Goal: Task Accomplishment & Management: Complete application form

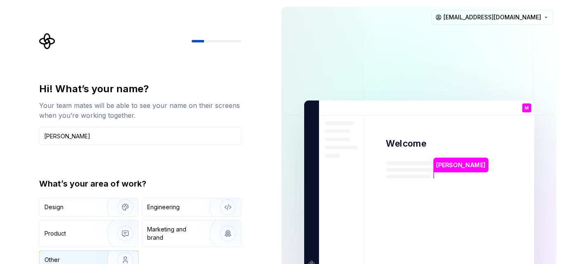
type input "Murthy"
click at [67, 259] on div "Other" at bounding box center [68, 260] width 48 height 8
type button "Other"
click at [120, 139] on input "Murthy" at bounding box center [140, 136] width 202 height 18
click at [129, 258] on img "button" at bounding box center [120, 259] width 53 height 55
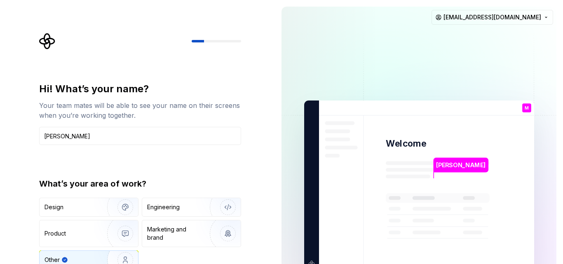
click at [86, 257] on div "Other" at bounding box center [72, 260] width 56 height 8
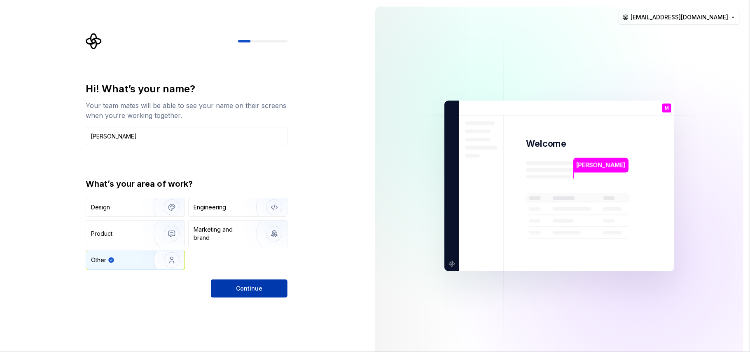
click at [248, 264] on span "Continue" at bounding box center [249, 288] width 26 height 8
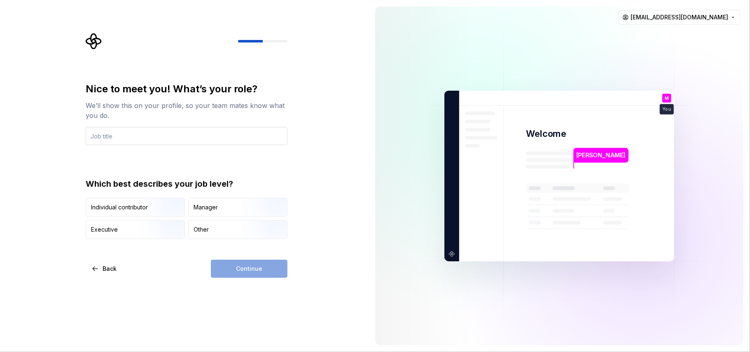
click at [106, 137] on input "text" at bounding box center [187, 136] width 202 height 18
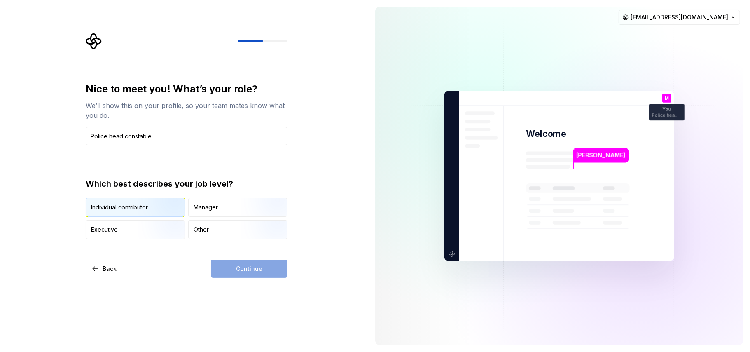
type input "Police head constable"
click at [136, 211] on div "Individual contributor" at bounding box center [119, 207] width 57 height 8
click at [243, 264] on span "Continue" at bounding box center [249, 268] width 26 height 8
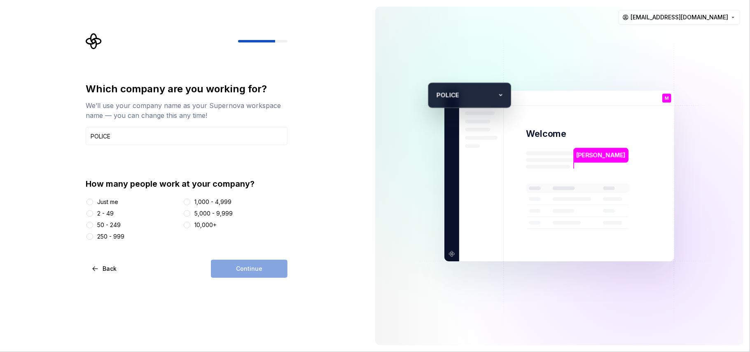
type input "POLICE"
click at [89, 238] on button "250 - 999" at bounding box center [90, 236] width 7 height 7
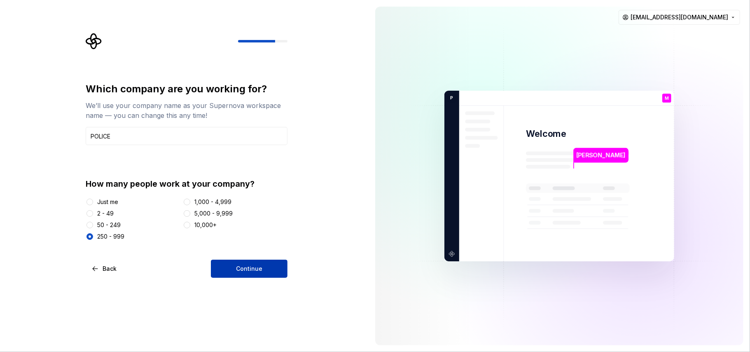
click at [242, 264] on span "Continue" at bounding box center [249, 268] width 26 height 8
